Goal: Information Seeking & Learning: Understand process/instructions

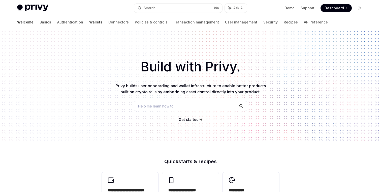
click at [89, 22] on link "Wallets" at bounding box center [95, 22] width 13 height 12
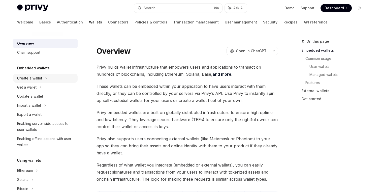
click at [33, 79] on div "Create a wallet" at bounding box center [29, 78] width 25 height 6
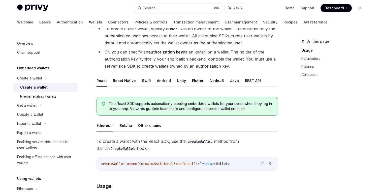
scroll to position [93, 0]
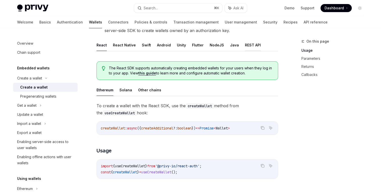
click at [253, 44] on button "REST API" at bounding box center [253, 45] width 16 height 12
type textarea "*"
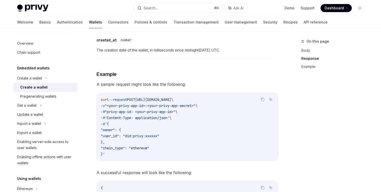
scroll to position [640, 0]
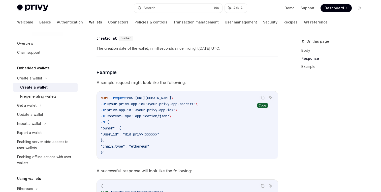
click at [261, 96] on icon "Copy the contents from the code block" at bounding box center [263, 98] width 4 height 4
